Goal: Task Accomplishment & Management: Manage account settings

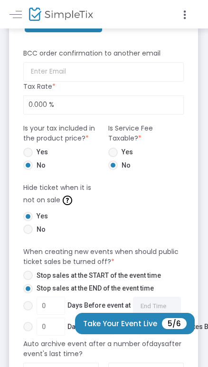
scroll to position [527, 0]
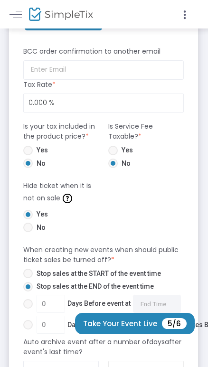
click at [43, 153] on span "Yes" at bounding box center [40, 150] width 15 height 10
click at [28, 155] on input "Yes" at bounding box center [28, 155] width 0 height 0
radio input "true"
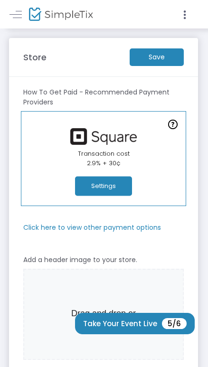
scroll to position [0, 0]
type input "CBA [GEOGRAPHIC_DATA]"
click at [156, 60] on m-button "Save" at bounding box center [157, 57] width 54 height 18
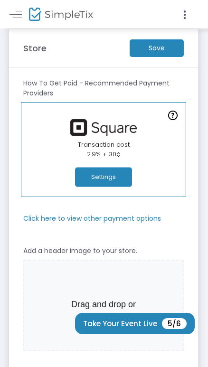
click at [110, 172] on button "Settings" at bounding box center [103, 177] width 57 height 19
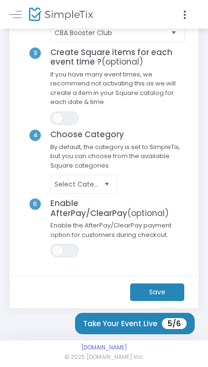
scroll to position [147, 0]
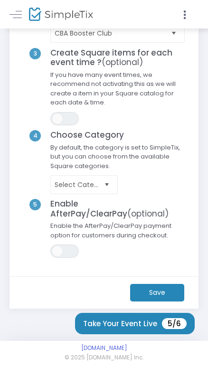
click at [104, 181] on span "Select" at bounding box center [107, 185] width 16 height 16
click at [147, 188] on span "Select Category" at bounding box center [118, 184] width 144 height 19
click at [154, 286] on m-button "Save" at bounding box center [157, 293] width 54 height 18
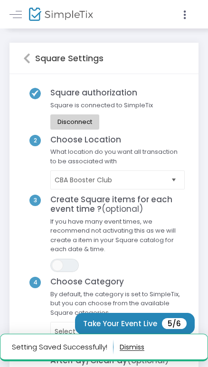
scroll to position [0, 0]
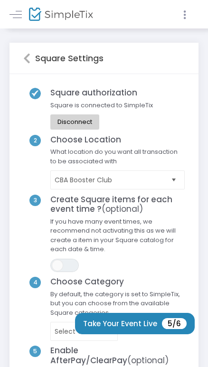
click at [183, 16] on icon at bounding box center [185, 15] width 9 height 12
